Goal: Check status: Check status

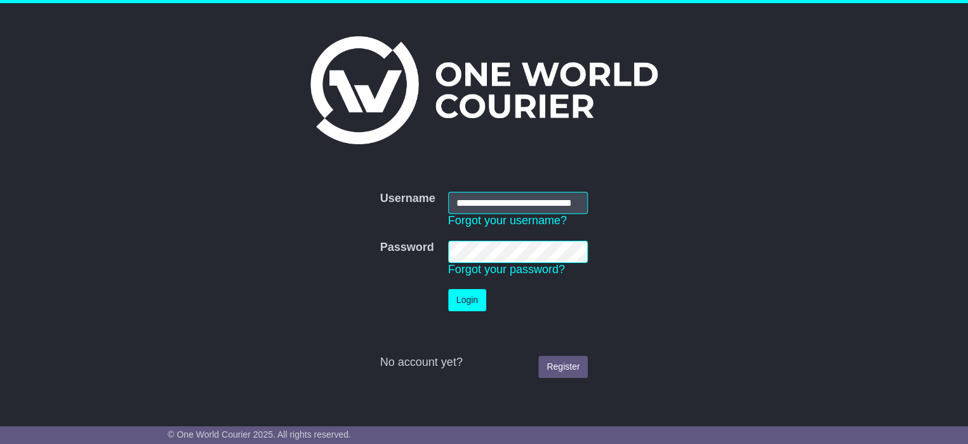
scroll to position [0, 27]
type input "**********"
click at [461, 296] on button "Login" at bounding box center [467, 300] width 38 height 22
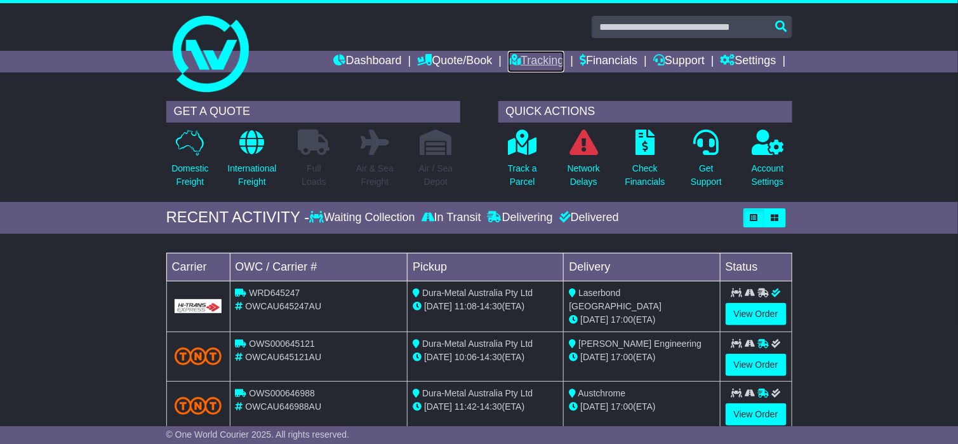
click at [527, 56] on link "Tracking" at bounding box center [536, 62] width 56 height 22
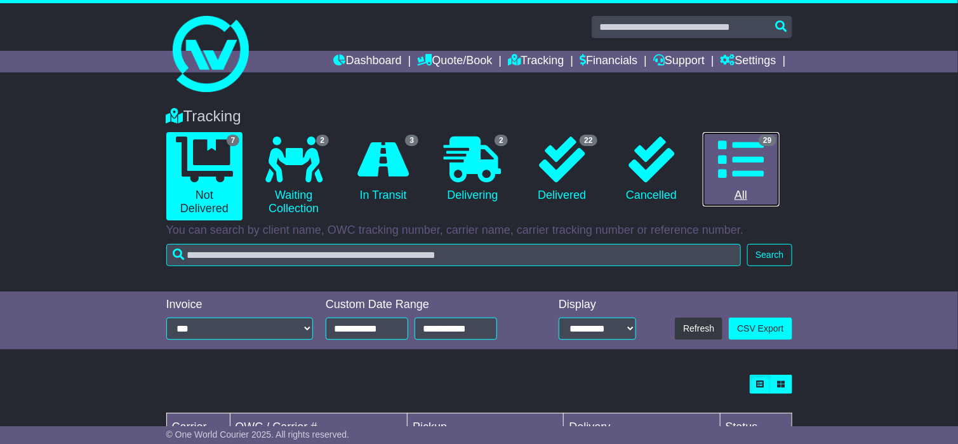
click at [743, 165] on icon at bounding box center [741, 159] width 46 height 46
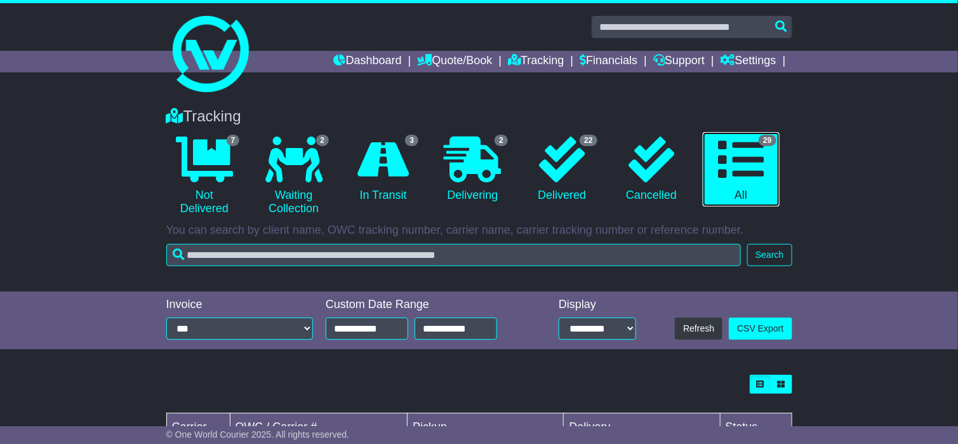
scroll to position [190, 0]
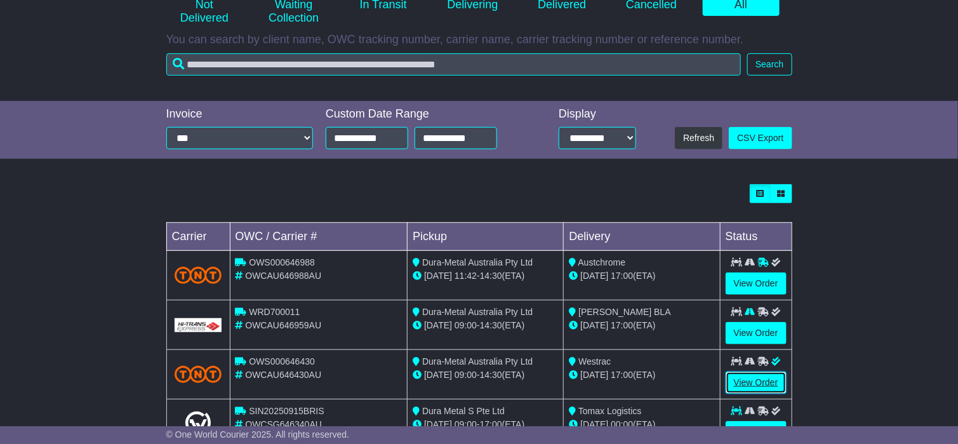
click at [765, 382] on link "View Order" at bounding box center [756, 382] width 61 height 22
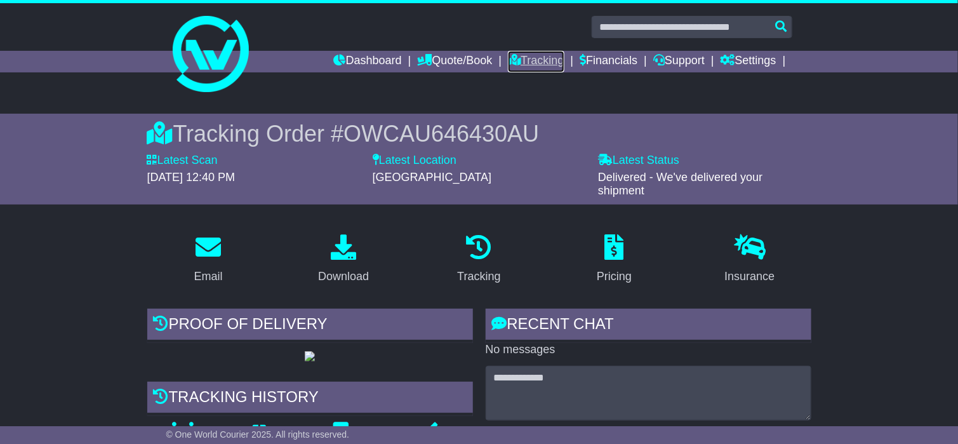
click at [525, 61] on link "Tracking" at bounding box center [536, 62] width 56 height 22
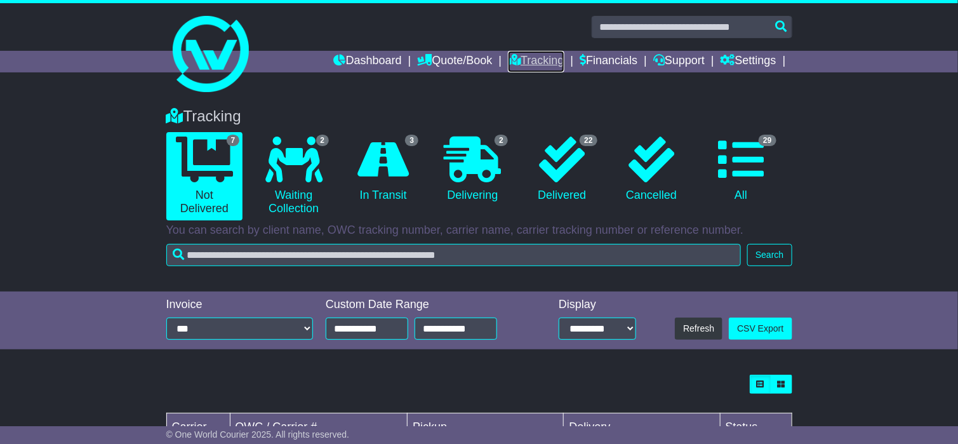
click at [519, 62] on link "Tracking" at bounding box center [536, 62] width 56 height 22
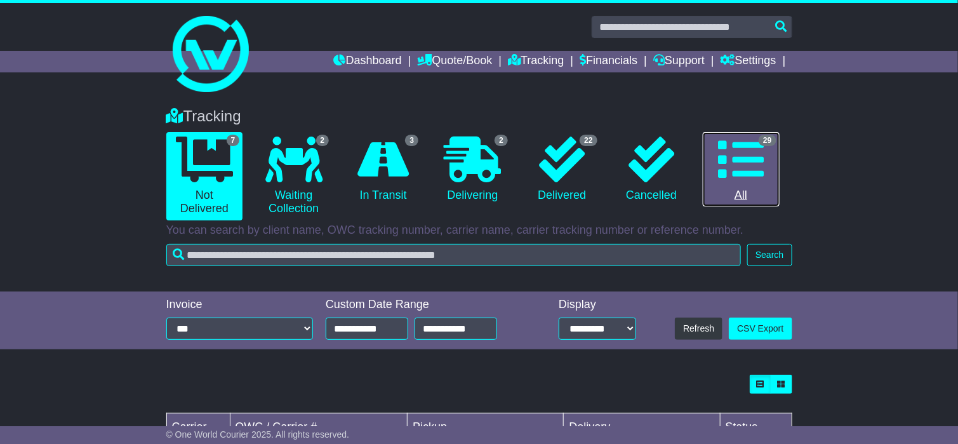
click at [742, 155] on icon at bounding box center [741, 159] width 46 height 46
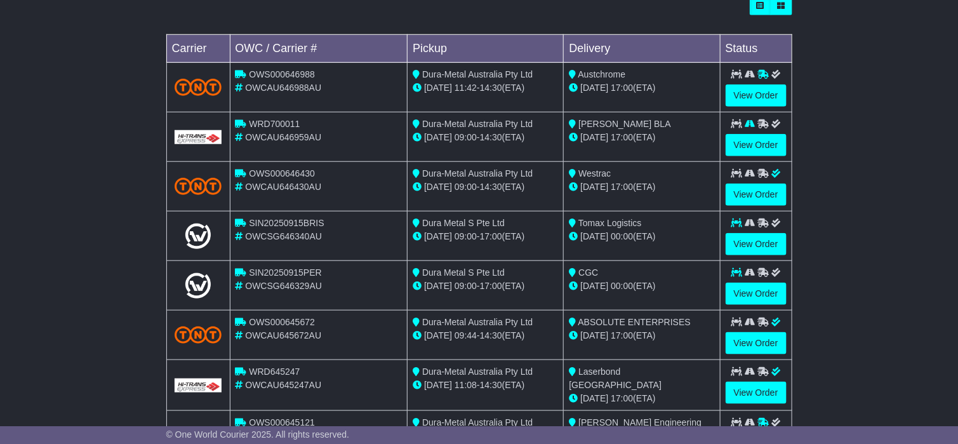
scroll to position [381, 0]
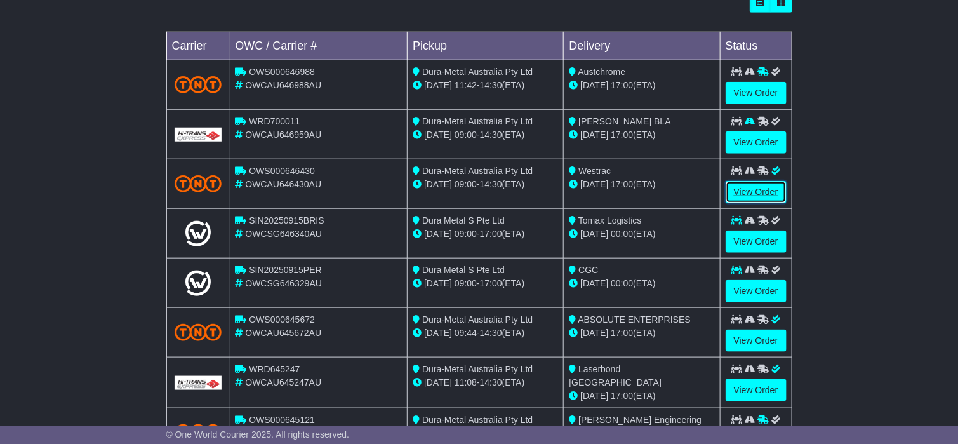
click at [749, 188] on link "View Order" at bounding box center [756, 192] width 61 height 22
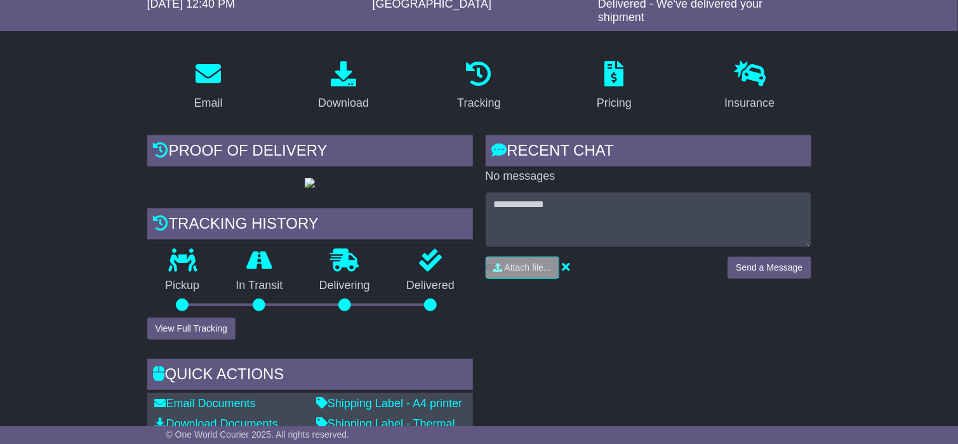
scroll to position [190, 0]
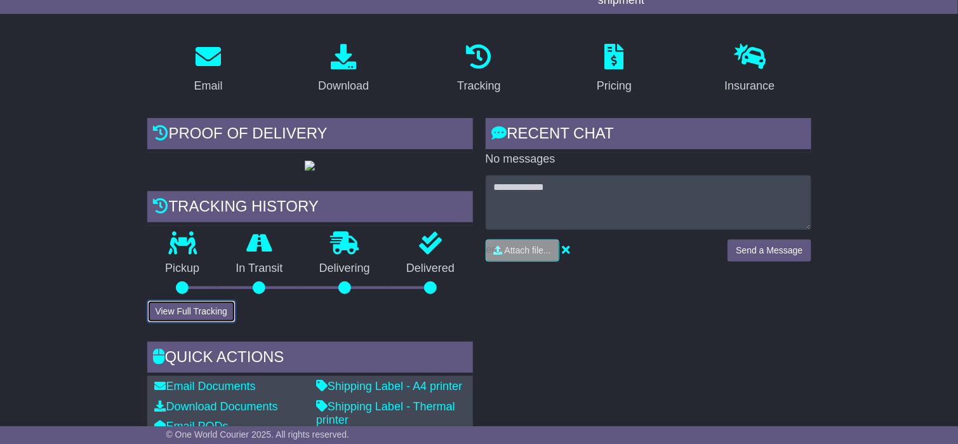
click at [195, 314] on button "View Full Tracking" at bounding box center [191, 311] width 88 height 22
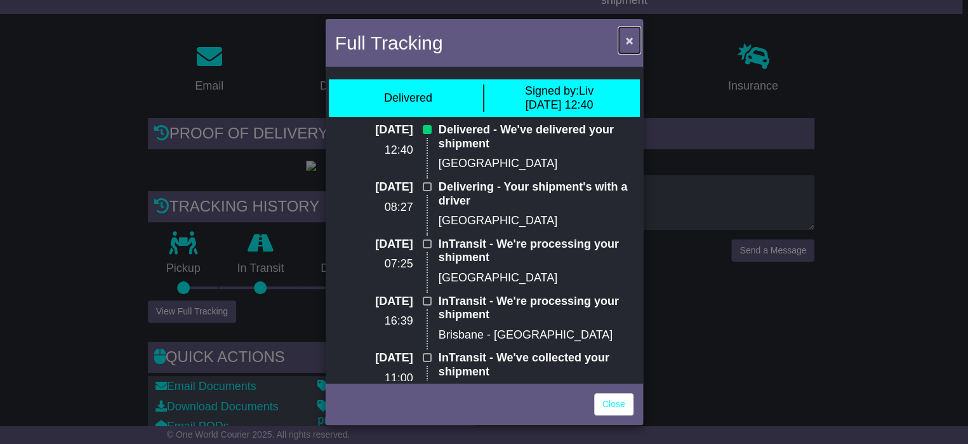
click at [630, 41] on span "×" at bounding box center [629, 40] width 8 height 15
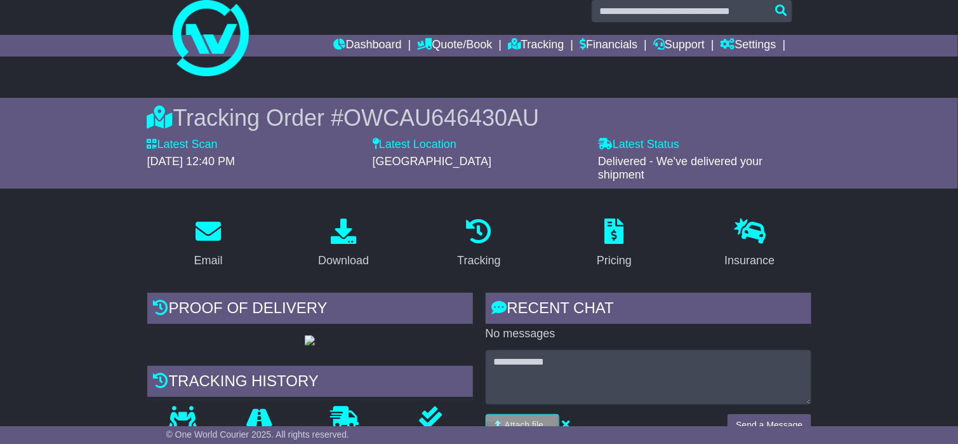
scroll to position [0, 0]
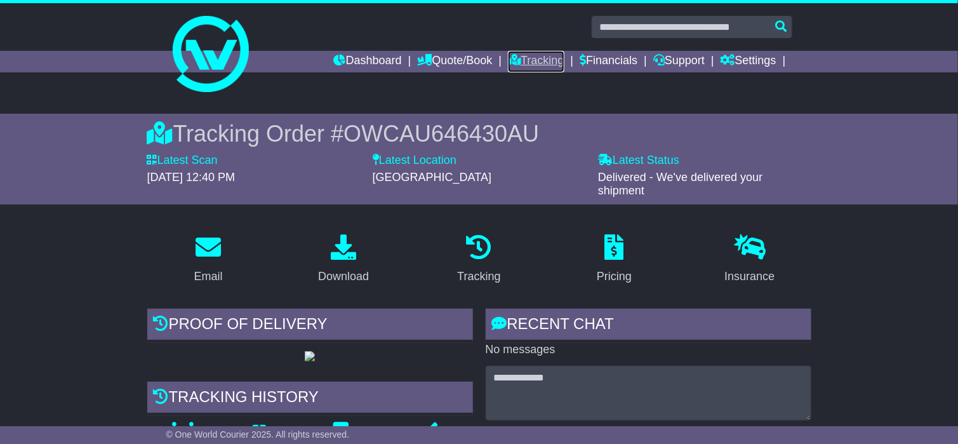
click at [521, 53] on link "Tracking" at bounding box center [536, 62] width 56 height 22
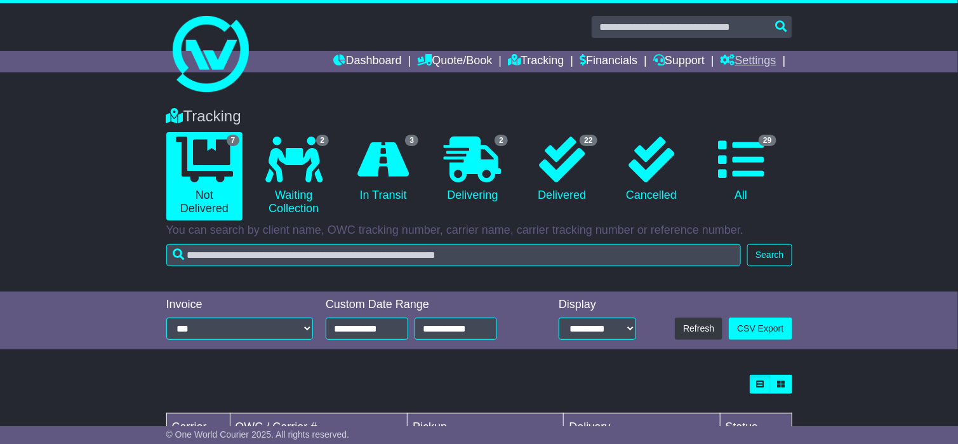
click at [740, 59] on link "Settings" at bounding box center [748, 62] width 56 height 22
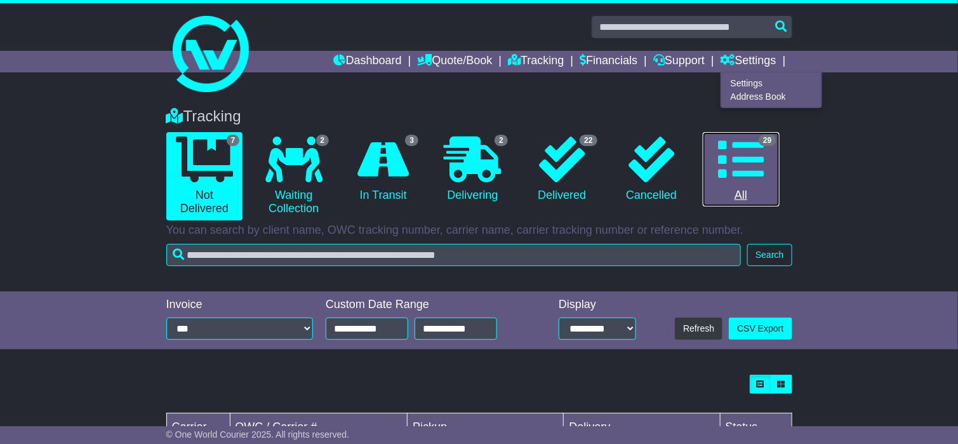
click at [745, 152] on icon at bounding box center [741, 159] width 46 height 46
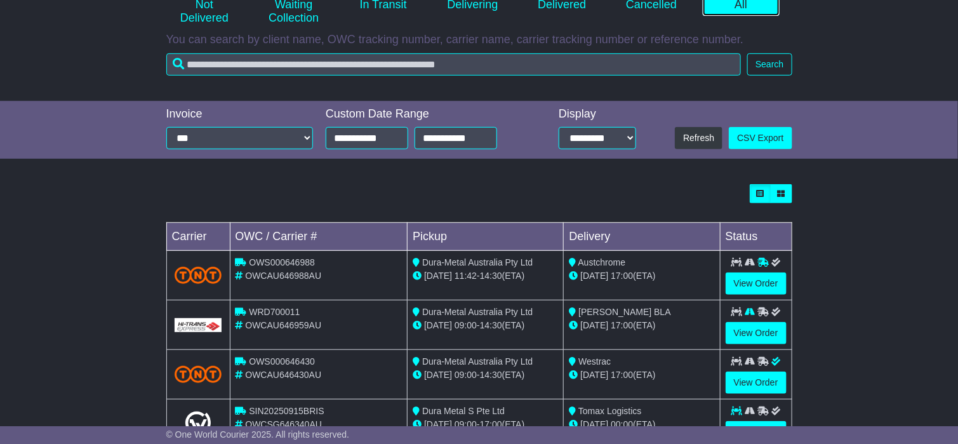
scroll to position [381, 0]
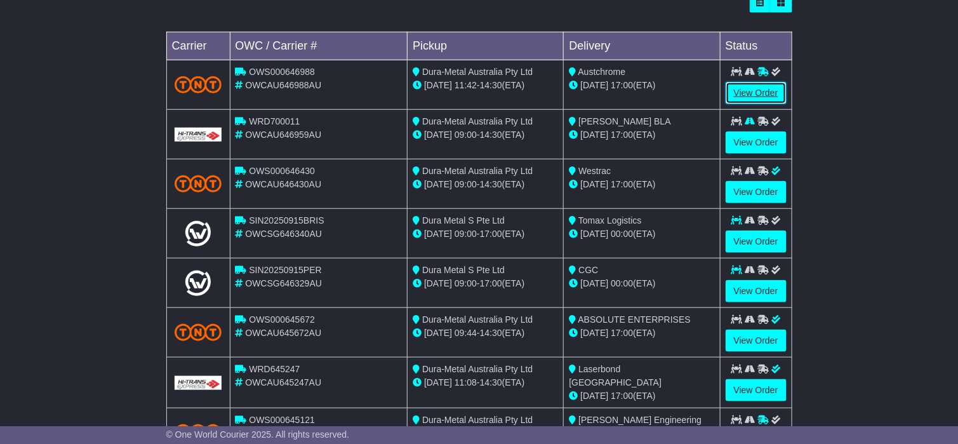
click at [751, 93] on link "View Order" at bounding box center [756, 93] width 61 height 22
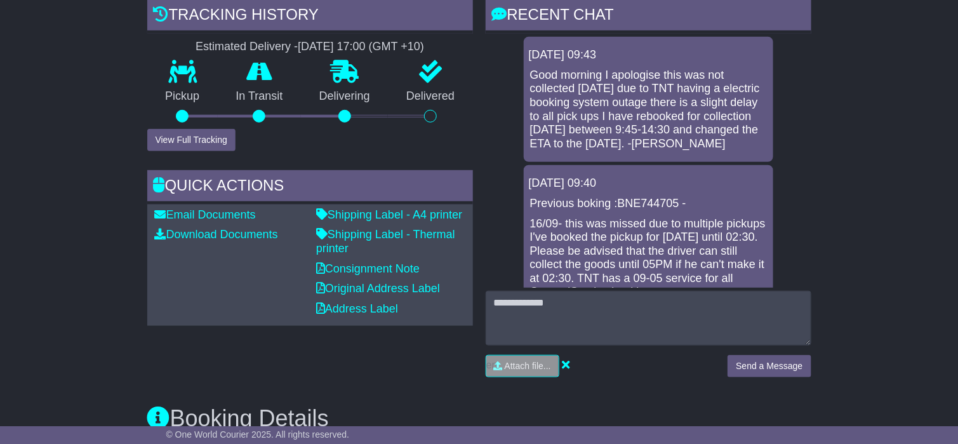
scroll to position [190, 0]
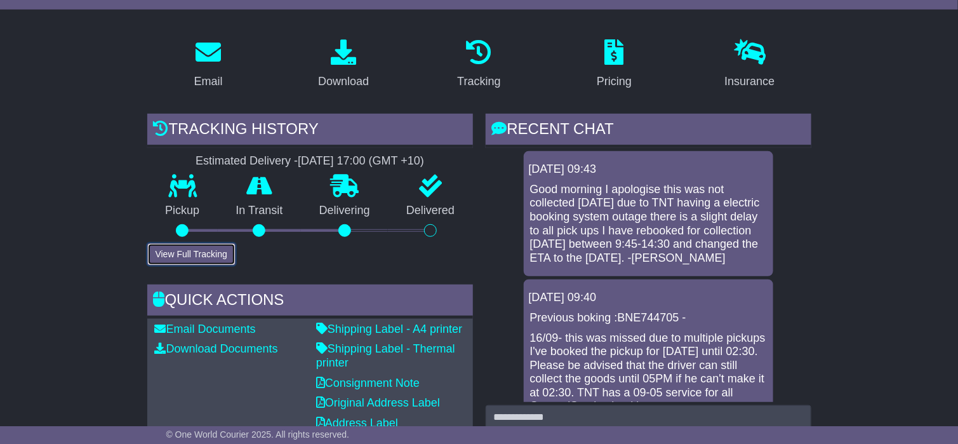
click at [195, 253] on button "View Full Tracking" at bounding box center [191, 254] width 88 height 22
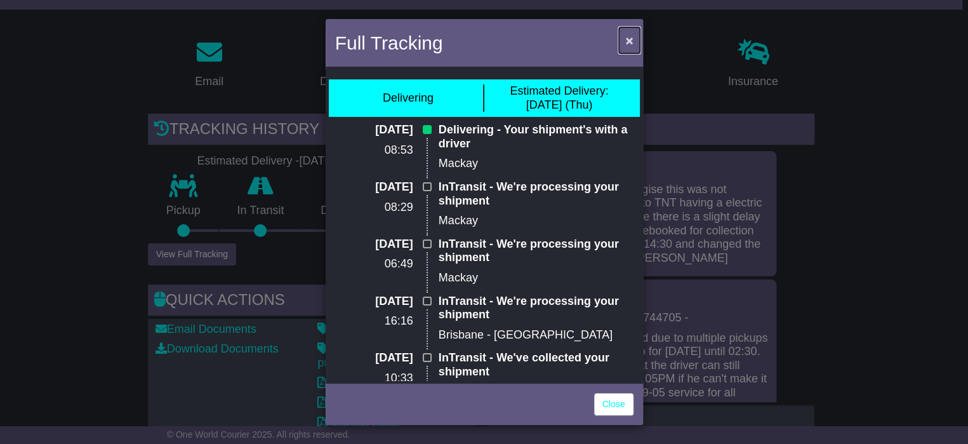
click at [631, 43] on span "×" at bounding box center [629, 40] width 8 height 15
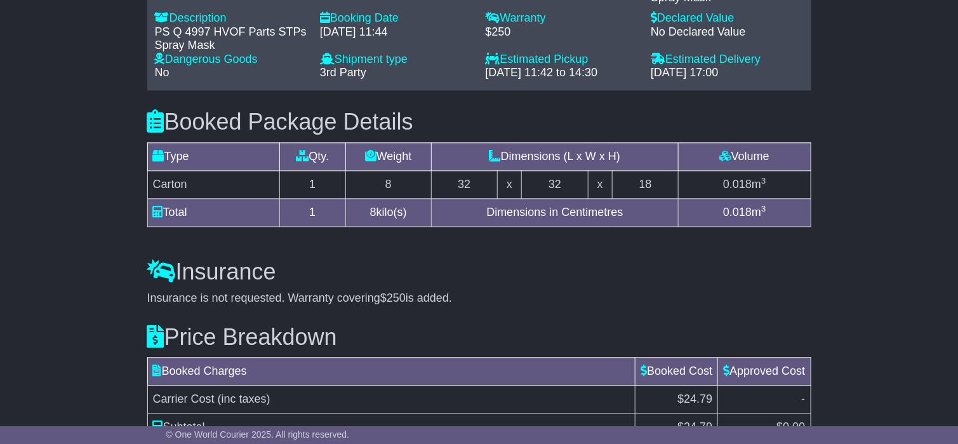
scroll to position [1136, 0]
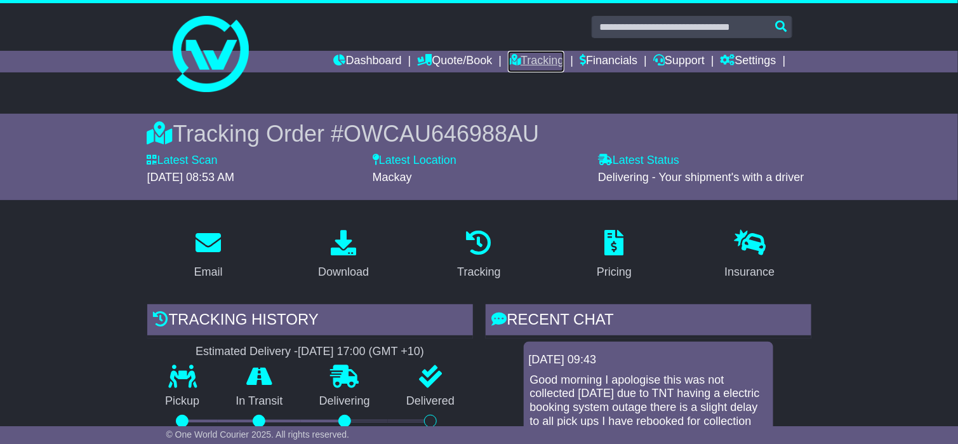
click at [531, 65] on link "Tracking" at bounding box center [536, 62] width 56 height 22
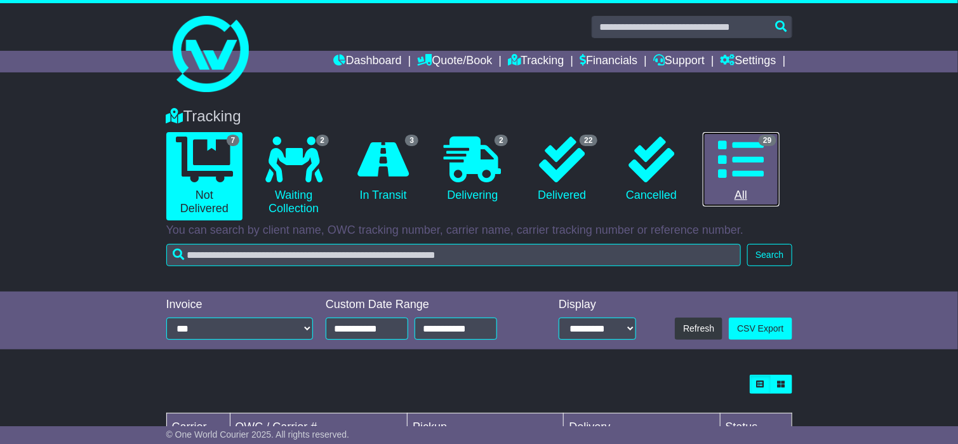
click at [752, 152] on icon at bounding box center [741, 159] width 46 height 46
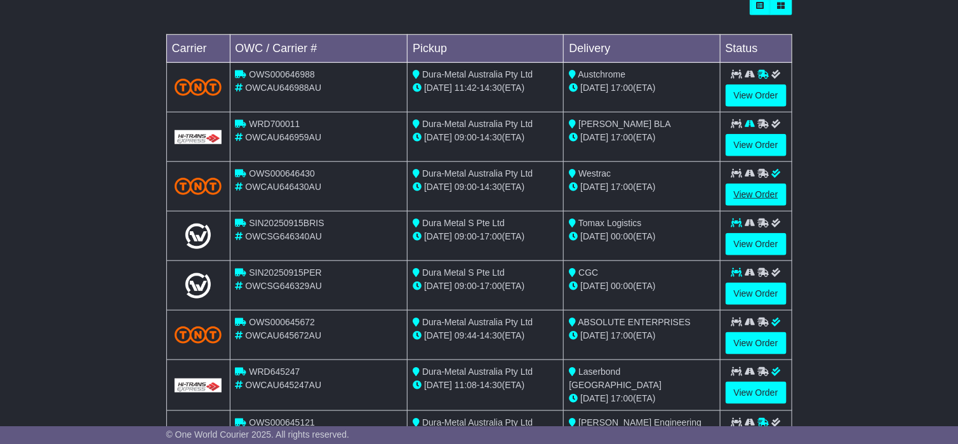
scroll to position [381, 0]
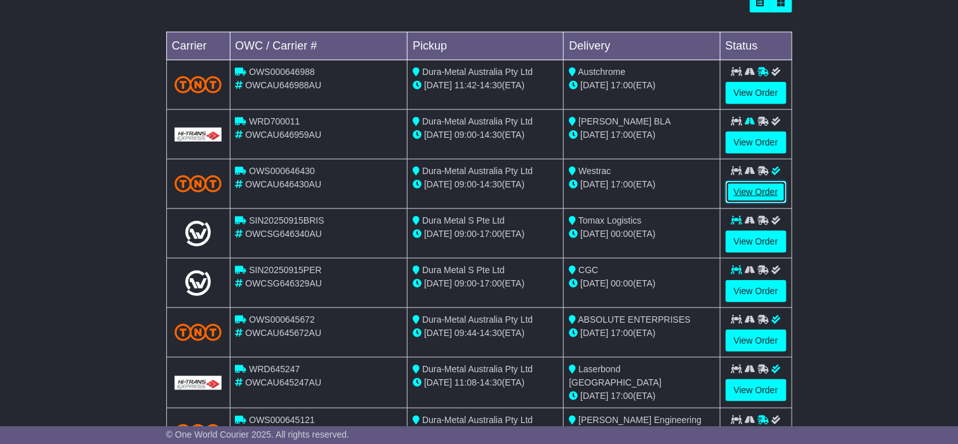
click at [742, 192] on link "View Order" at bounding box center [756, 192] width 61 height 22
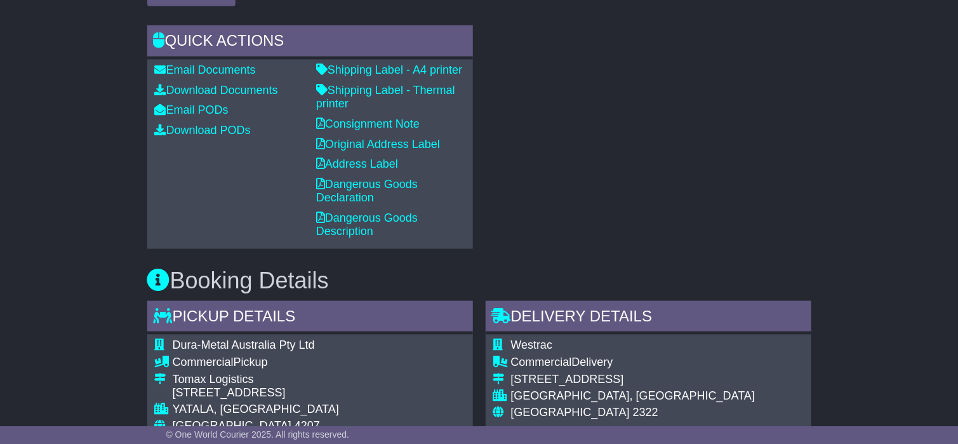
scroll to position [510, 0]
